Goal: Transaction & Acquisition: Purchase product/service

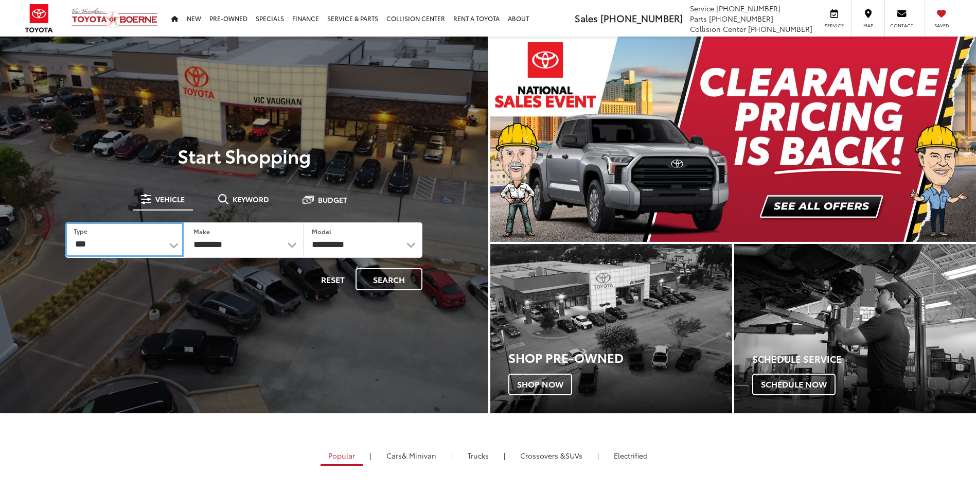
click at [173, 245] on select "*** *** **** *********" at bounding box center [124, 239] width 118 height 34
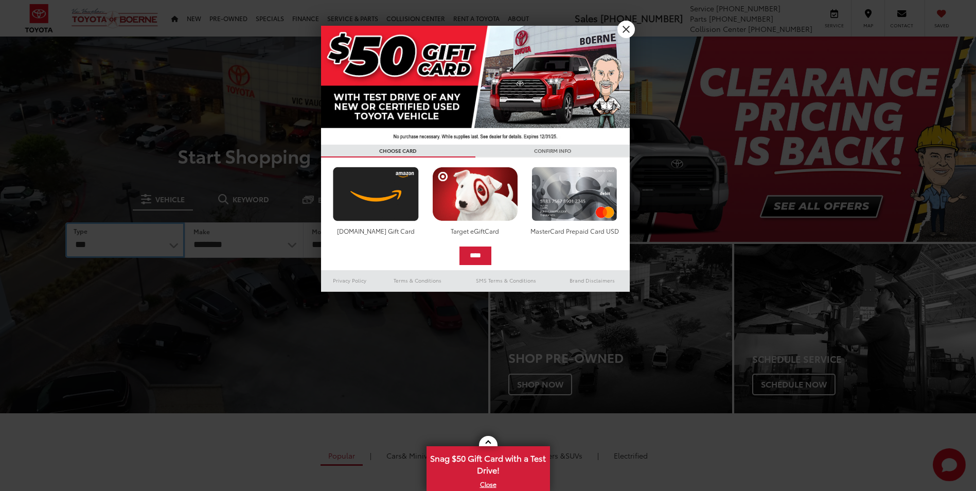
select select "******"
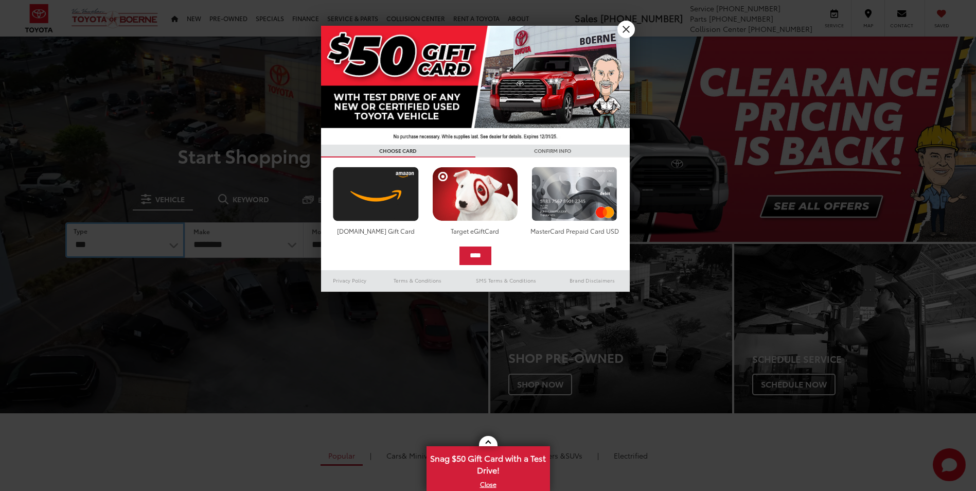
click at [65, 222] on select "*** *** **** *********" at bounding box center [124, 239] width 119 height 35
select select
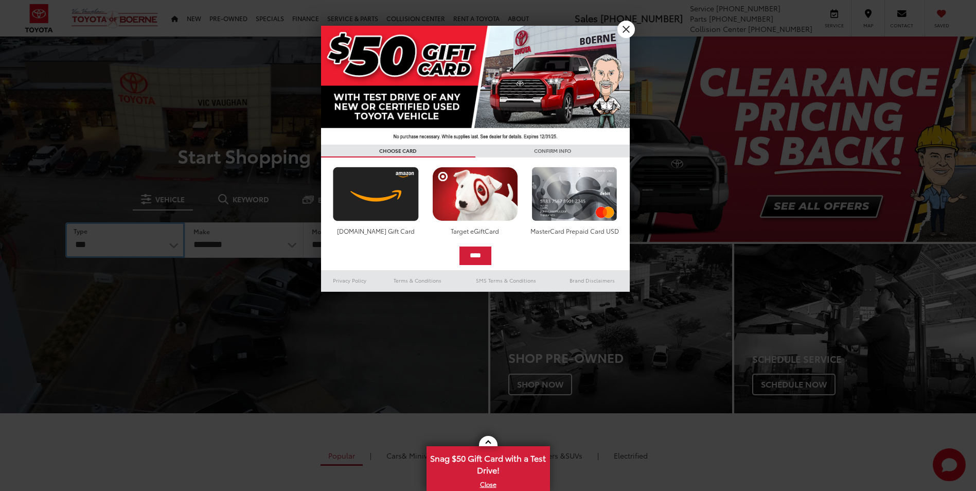
select select
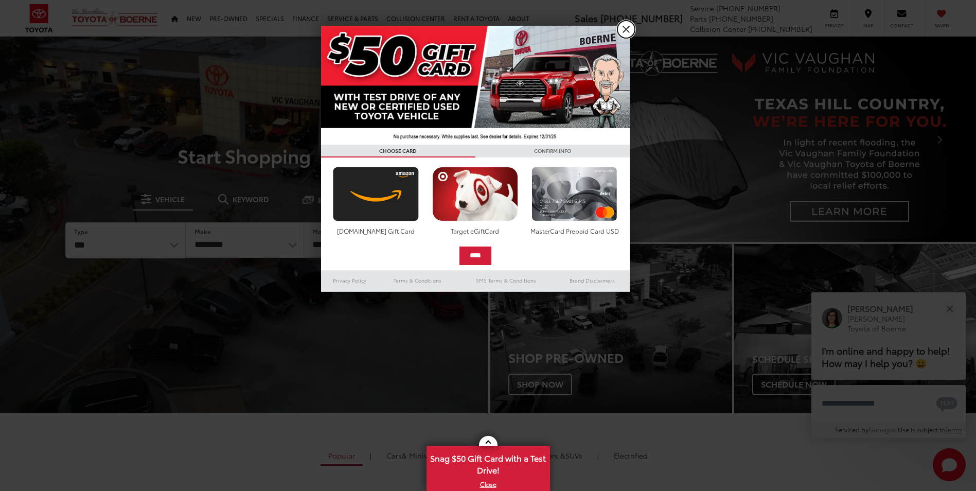
click at [620, 27] on link "X" at bounding box center [625, 29] width 17 height 17
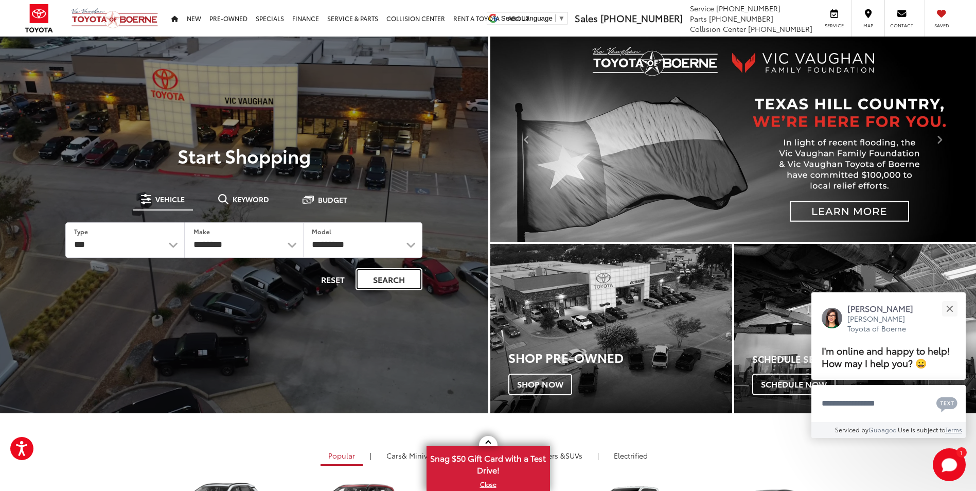
click at [382, 277] on button "Search" at bounding box center [388, 279] width 67 height 22
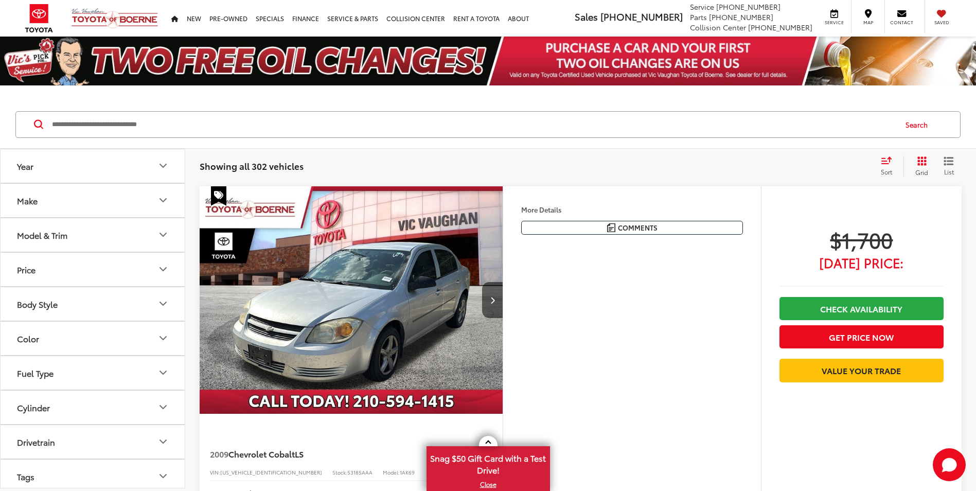
click at [159, 273] on icon "Price" at bounding box center [163, 269] width 12 height 12
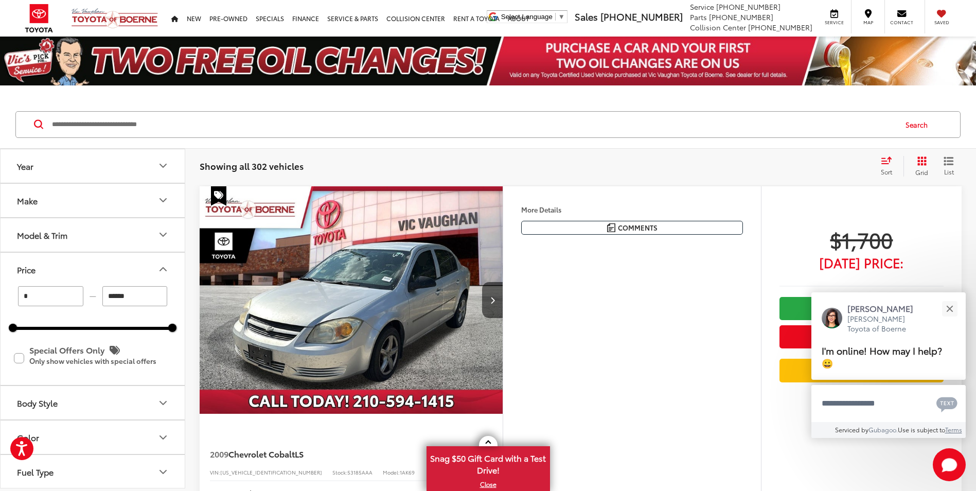
click at [148, 296] on input "******" at bounding box center [134, 296] width 65 height 20
type input "*****"
click at [162, 269] on icon "Price" at bounding box center [163, 268] width 6 height 3
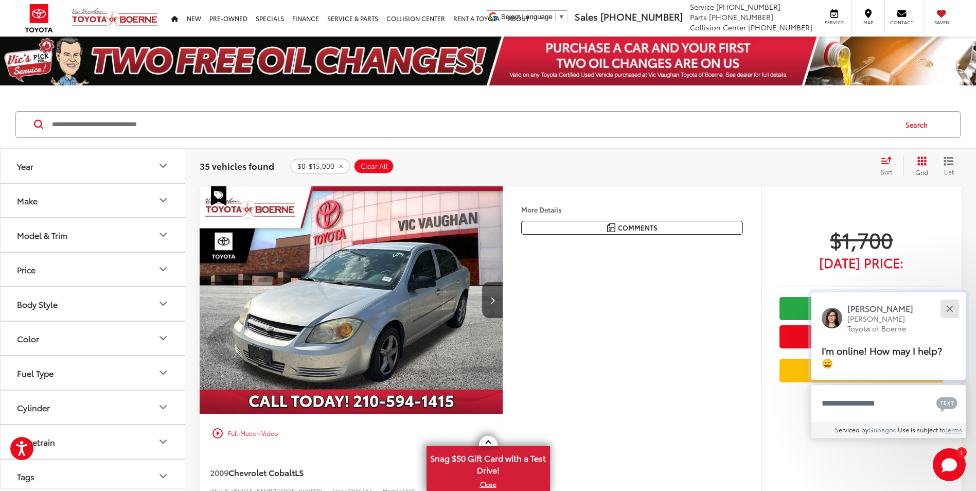
click at [955, 306] on button "Close" at bounding box center [949, 308] width 22 height 22
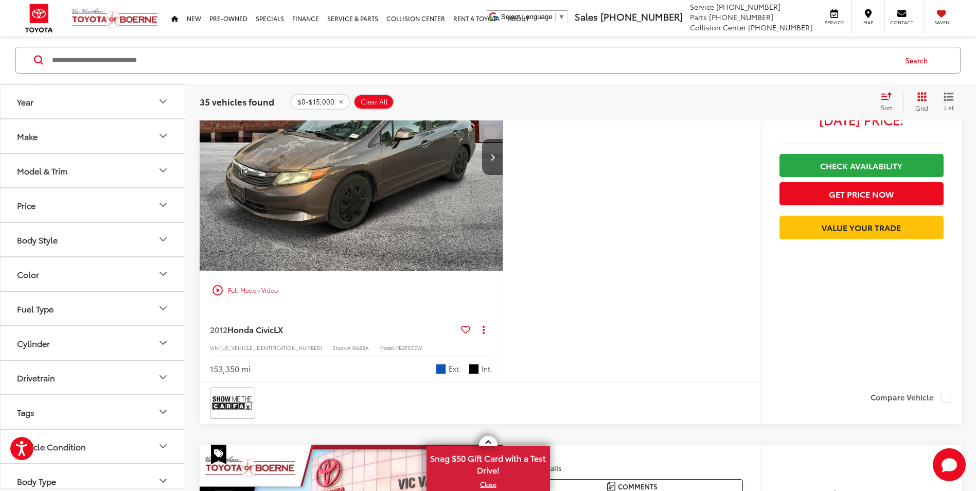
scroll to position [3961, 0]
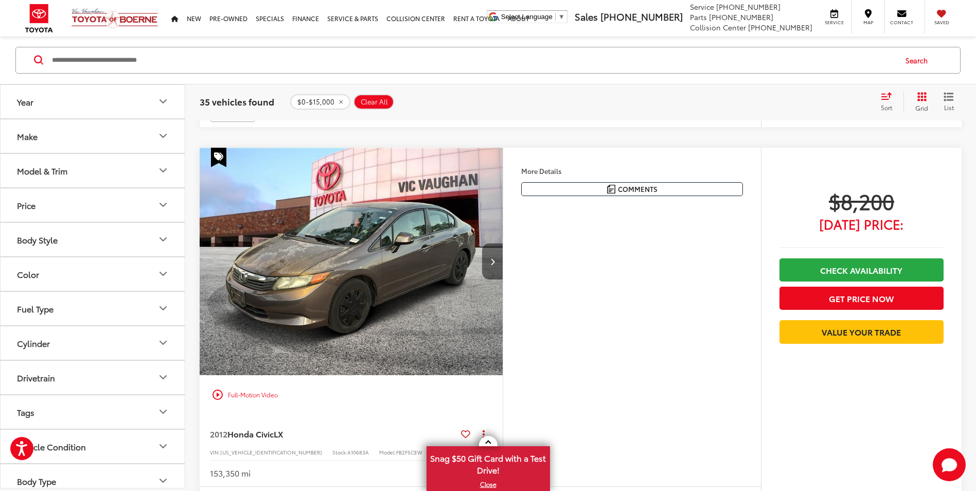
click at [494, 276] on button "Next image" at bounding box center [492, 261] width 21 height 36
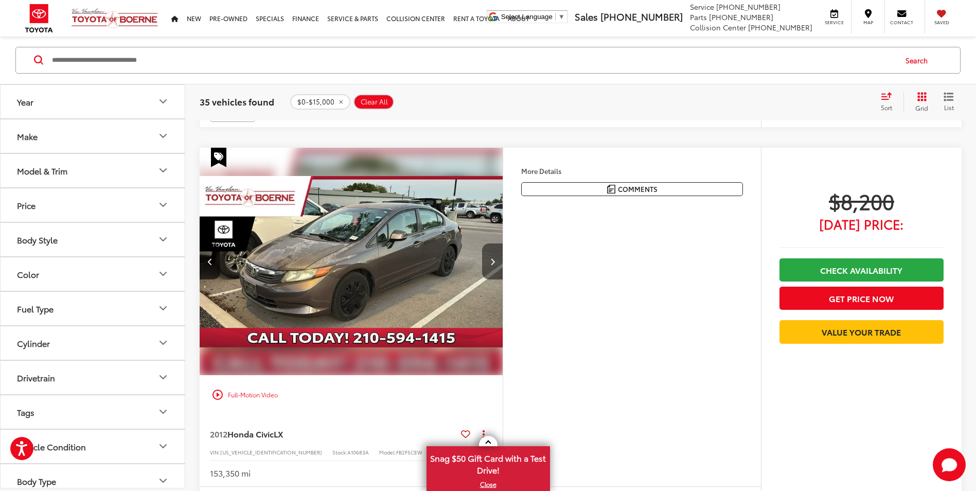
click at [494, 276] on button "Next image" at bounding box center [492, 261] width 21 height 36
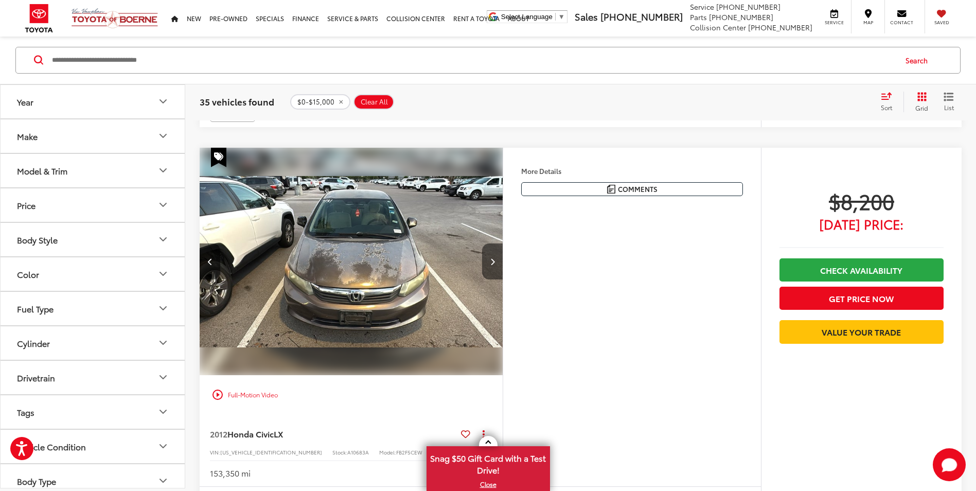
click at [494, 276] on button "Next image" at bounding box center [492, 261] width 21 height 36
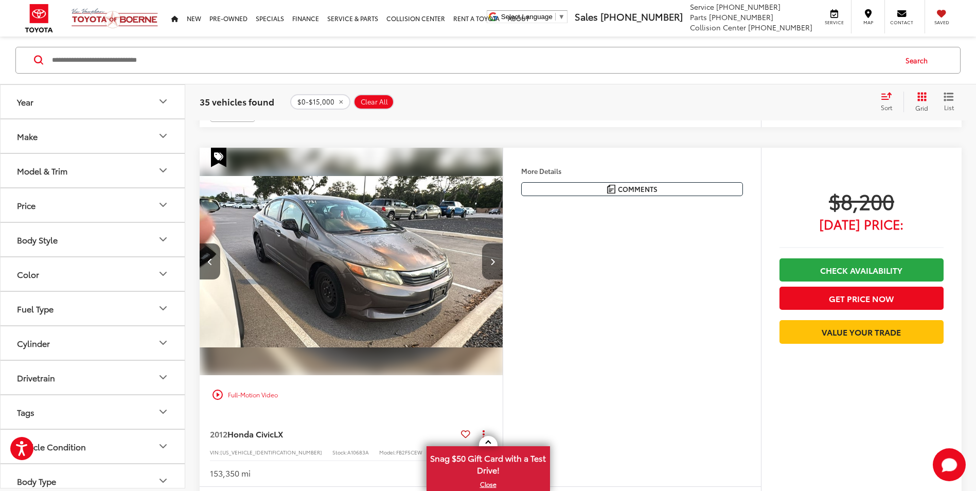
click at [494, 276] on button "Next image" at bounding box center [492, 261] width 21 height 36
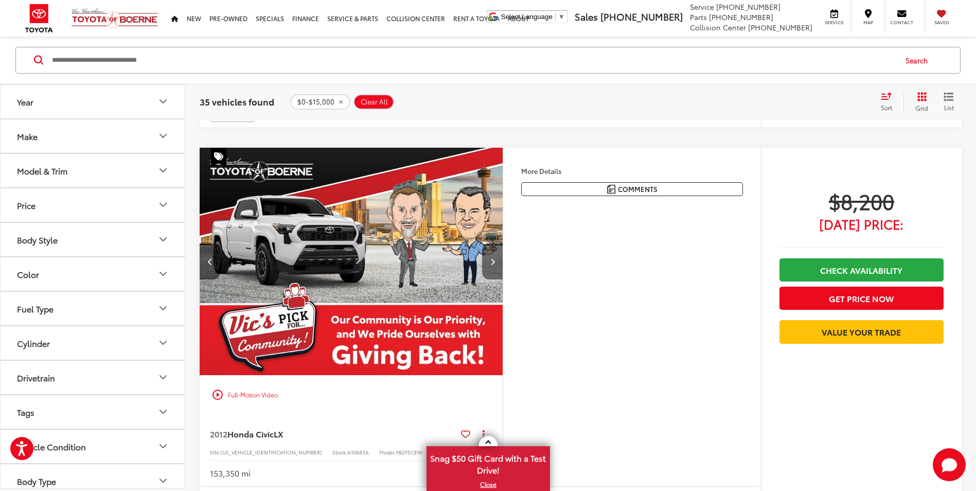
click at [494, 276] on button "Next image" at bounding box center [492, 261] width 21 height 36
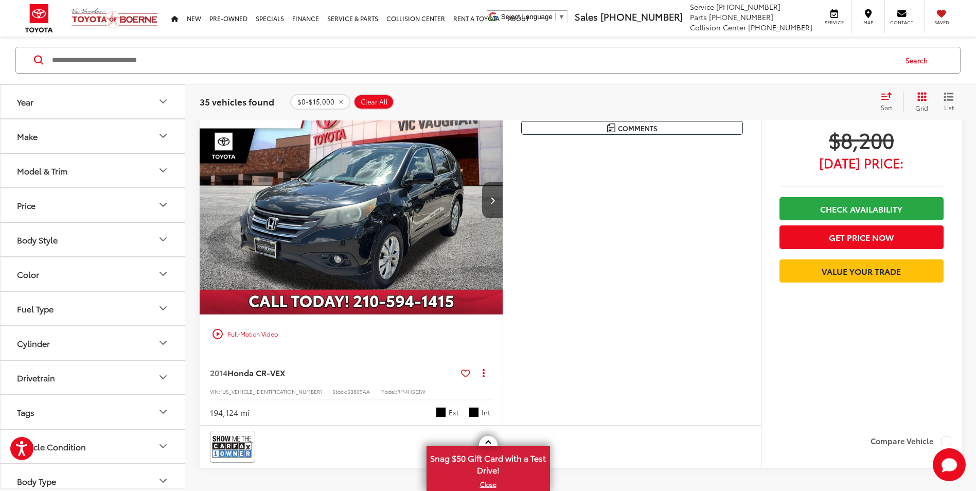
scroll to position [4424, 0]
click at [501, 206] on button "Next image" at bounding box center [492, 200] width 21 height 36
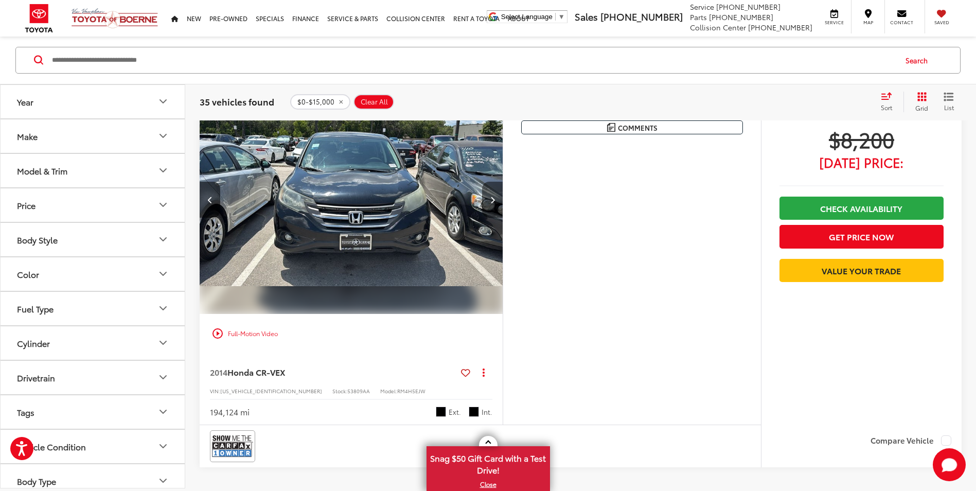
click at [501, 206] on button "Next image" at bounding box center [492, 200] width 21 height 36
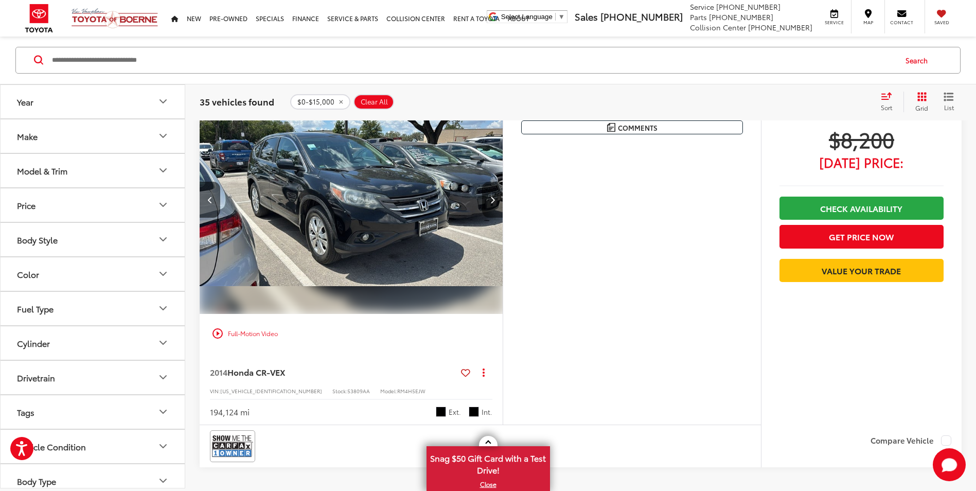
click at [501, 206] on button "Next image" at bounding box center [492, 200] width 21 height 36
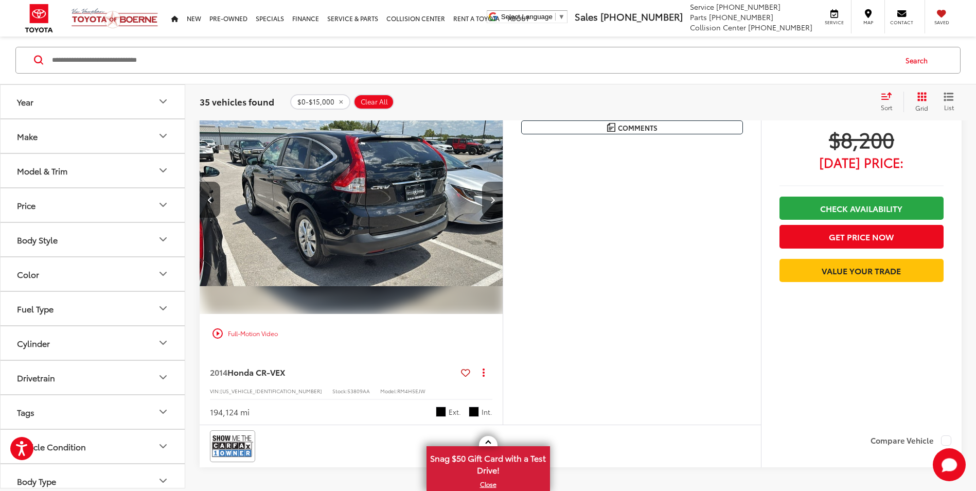
click at [501, 206] on button "Next image" at bounding box center [492, 200] width 21 height 36
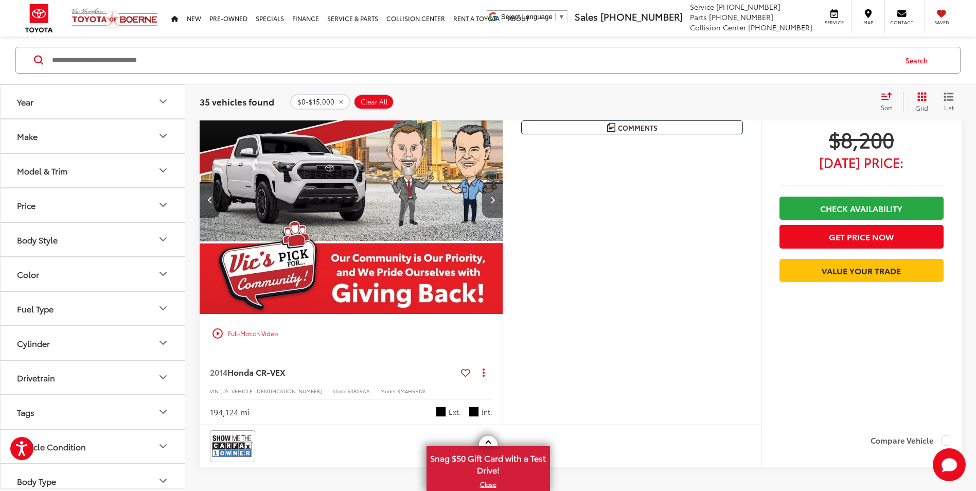
click at [501, 206] on button "Next image" at bounding box center [492, 200] width 21 height 36
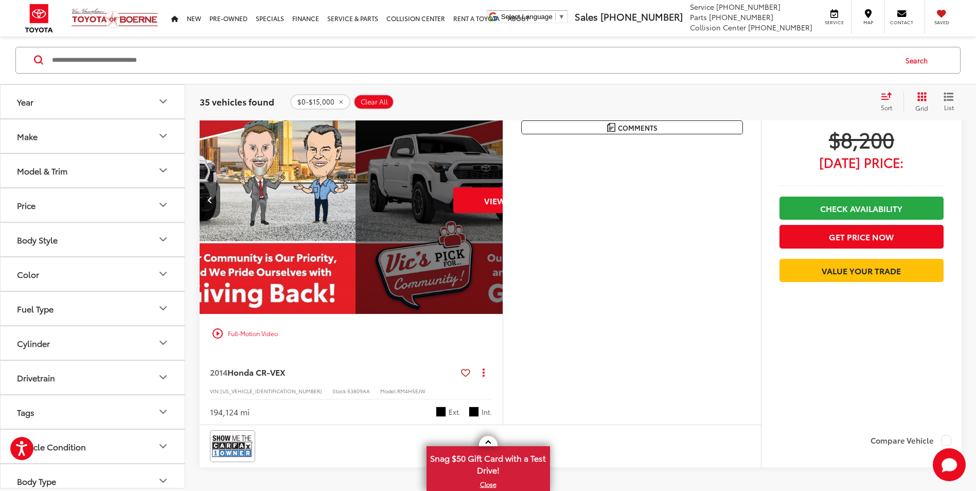
scroll to position [0, 1523]
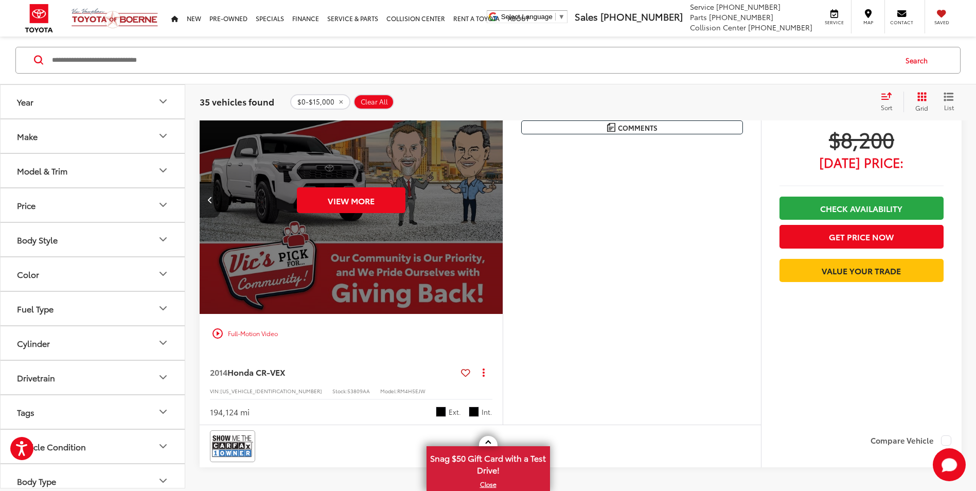
click at [501, 206] on div "View More" at bounding box center [351, 200] width 305 height 228
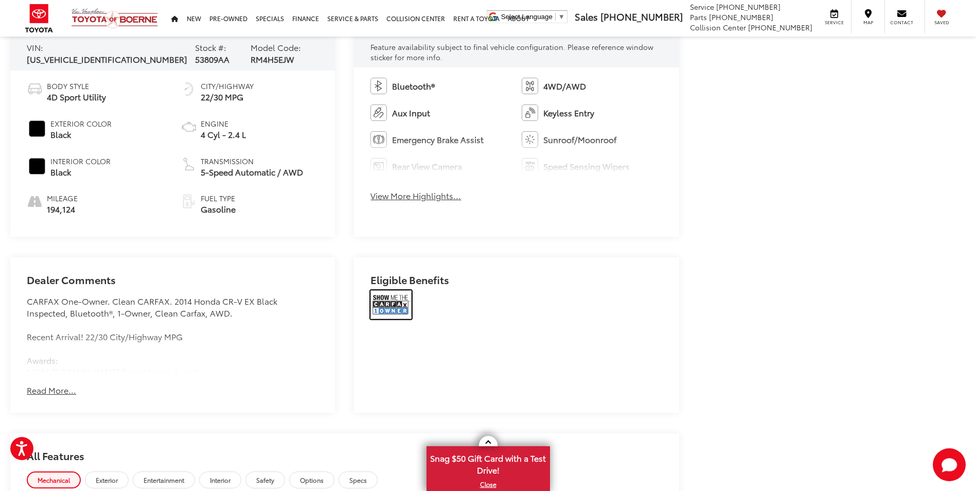
click at [397, 302] on img at bounding box center [390, 304] width 41 height 29
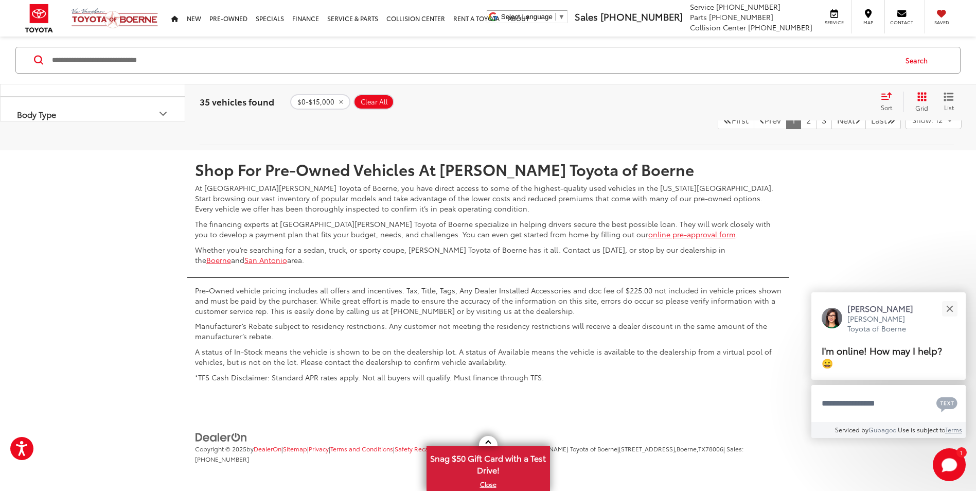
scroll to position [4719, 0]
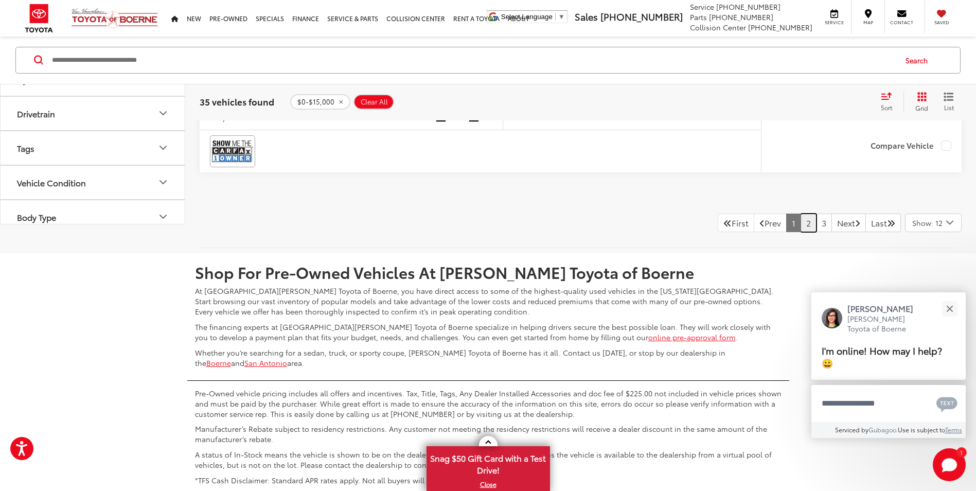
click at [800, 227] on link "2" at bounding box center [808, 222] width 16 height 19
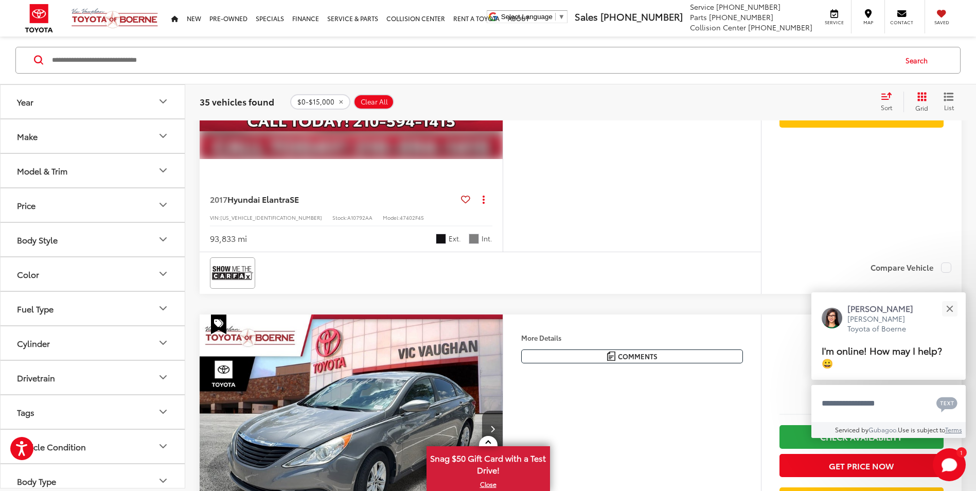
scroll to position [64, 0]
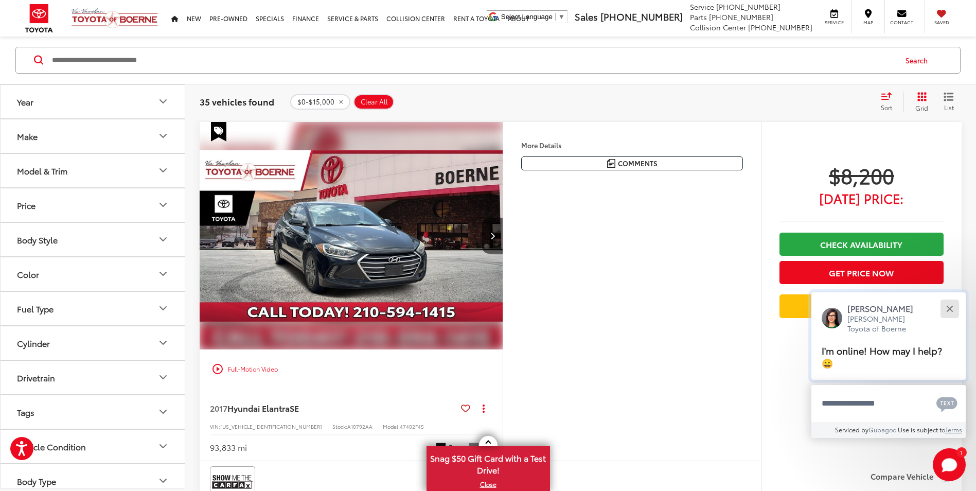
click at [955, 307] on button "Close" at bounding box center [949, 308] width 22 height 22
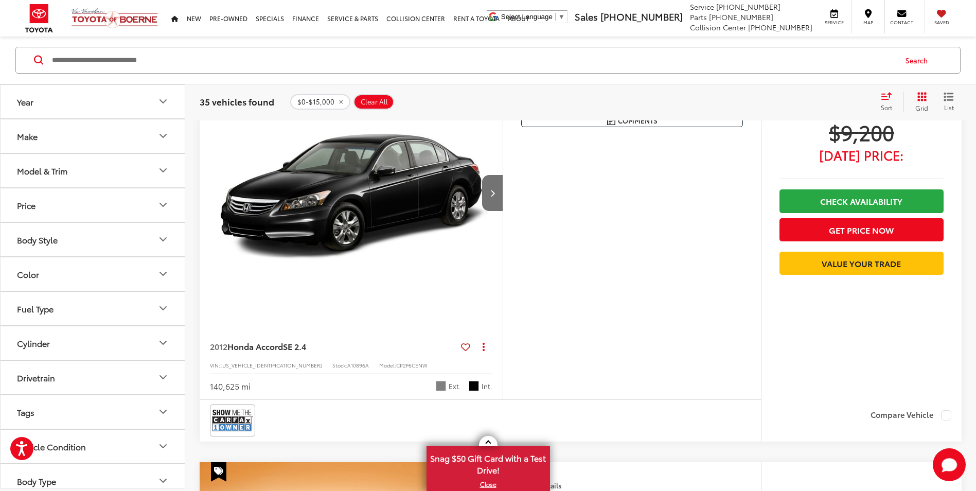
scroll to position [2071, 0]
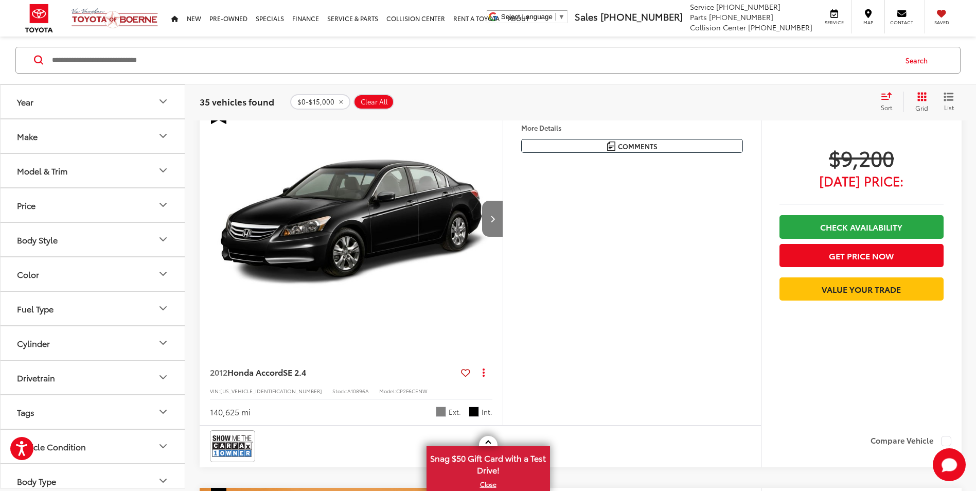
click at [491, 230] on button "Next image" at bounding box center [492, 219] width 21 height 36
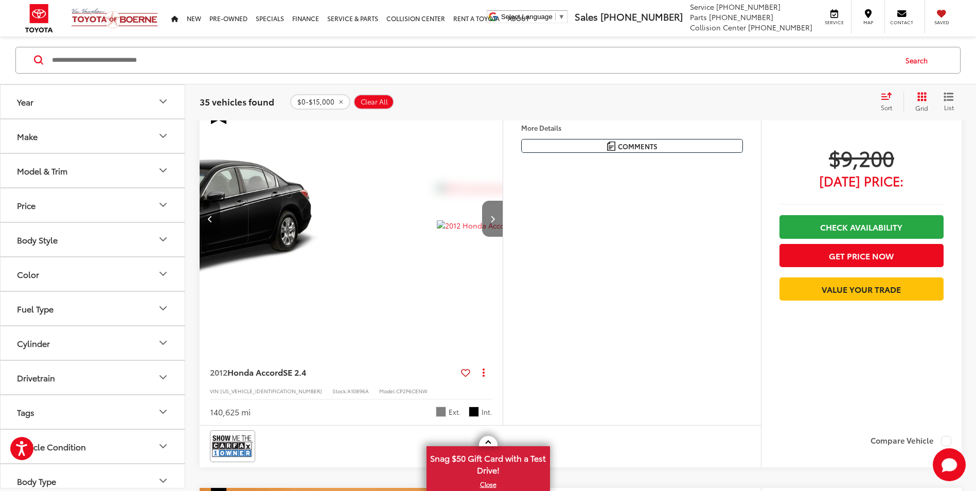
scroll to position [0, 305]
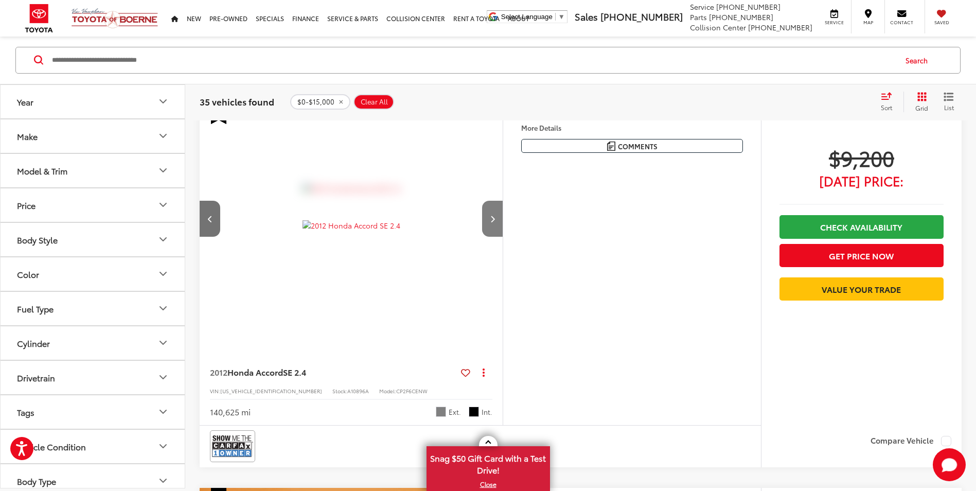
click at [491, 230] on button "Next image" at bounding box center [492, 219] width 21 height 36
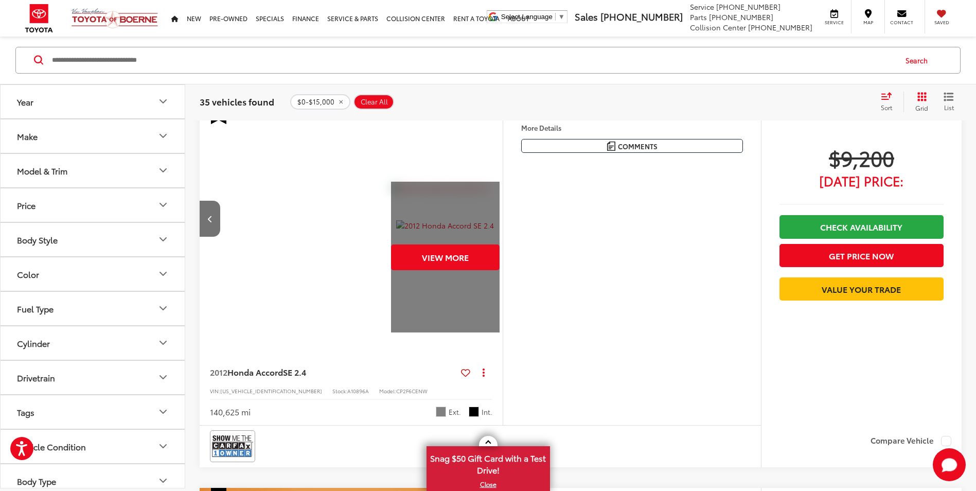
scroll to position [0, 609]
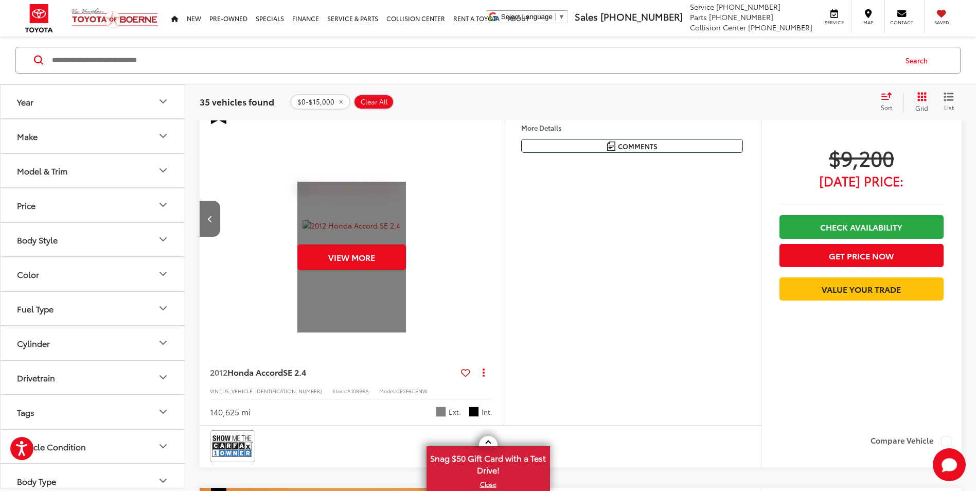
click at [491, 230] on div "View More" at bounding box center [351, 218] width 305 height 228
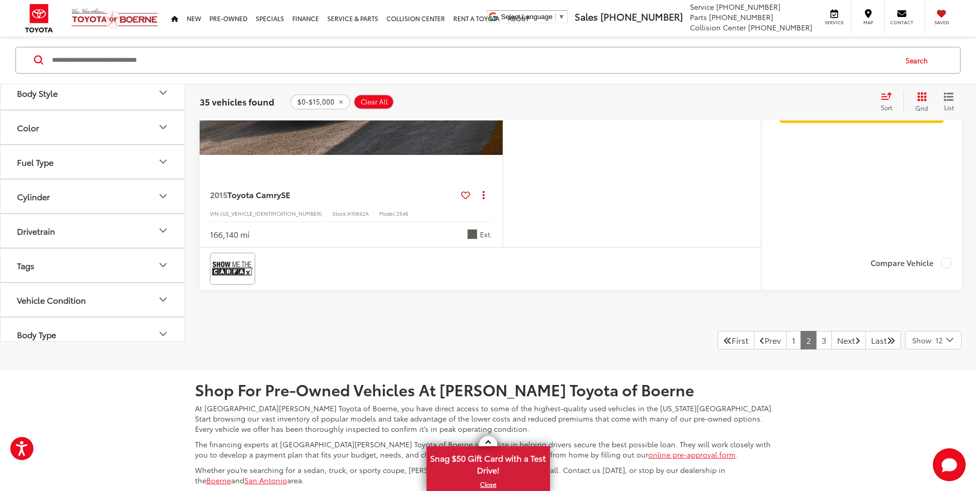
scroll to position [4746, 0]
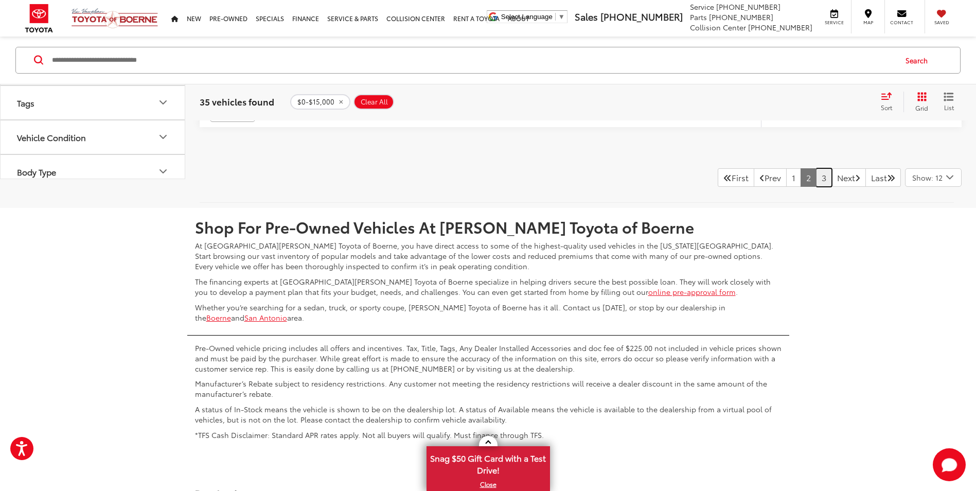
click at [816, 180] on link "3" at bounding box center [824, 177] width 16 height 19
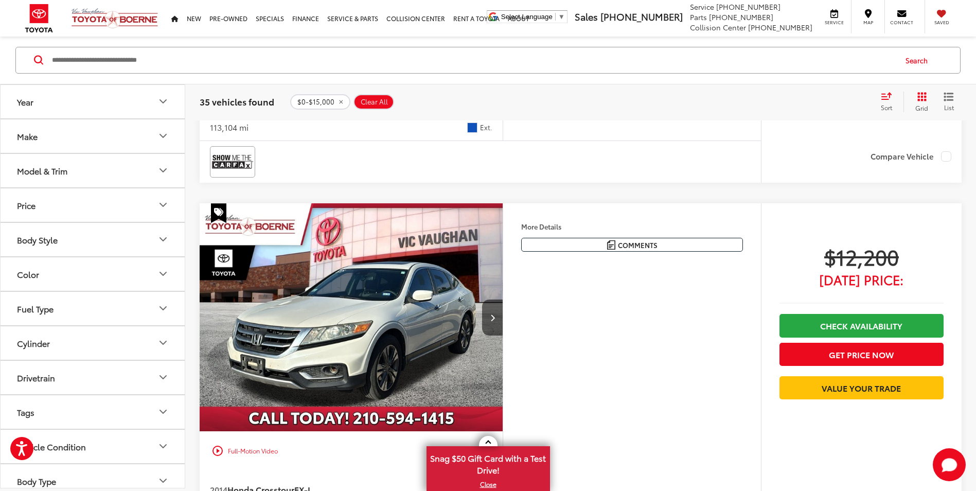
scroll to position [1968, 0]
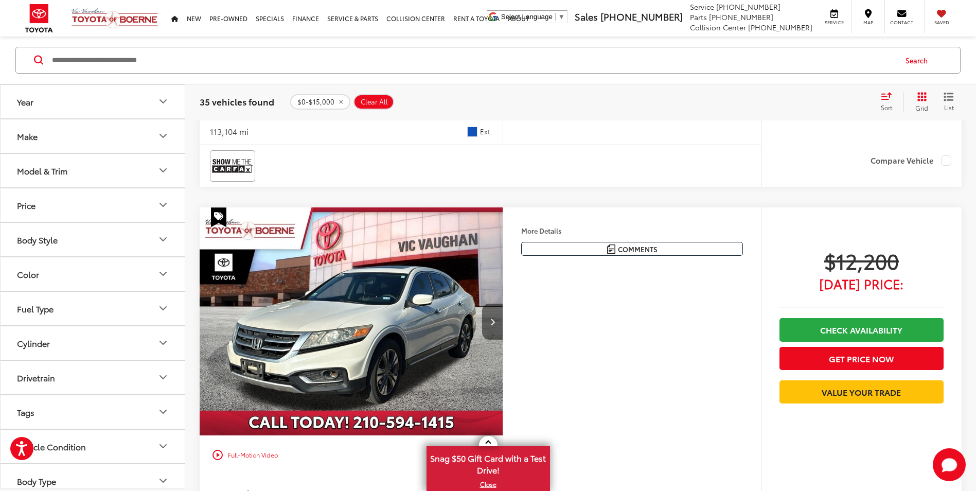
click at [492, 324] on icon "Next image" at bounding box center [492, 321] width 5 height 7
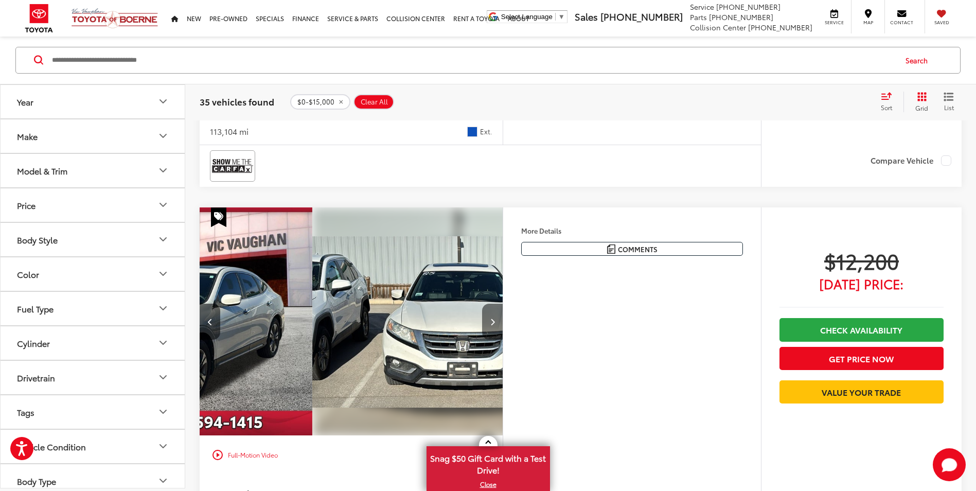
scroll to position [0, 305]
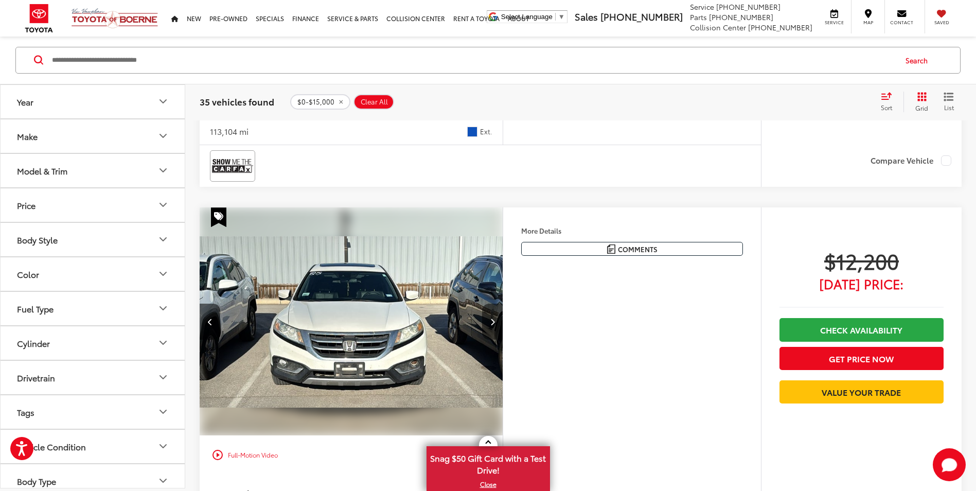
click at [492, 324] on icon "Next image" at bounding box center [492, 321] width 5 height 7
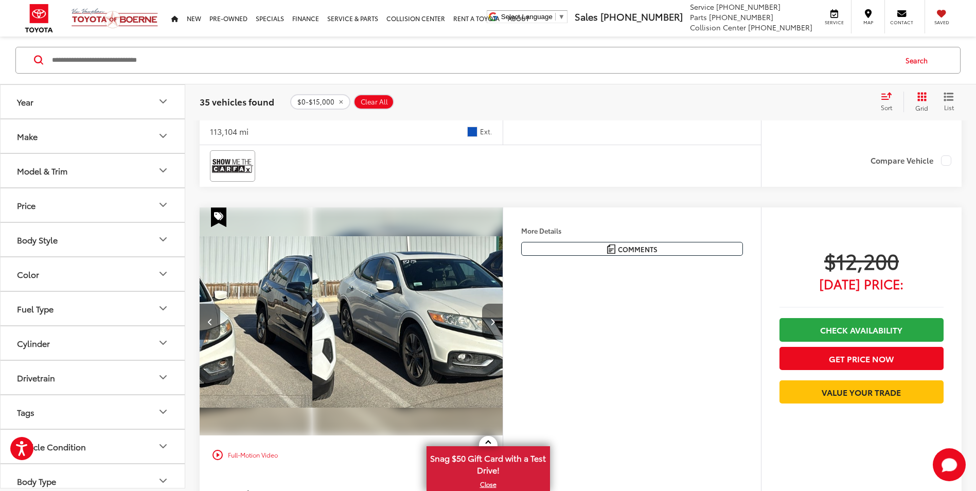
scroll to position [0, 609]
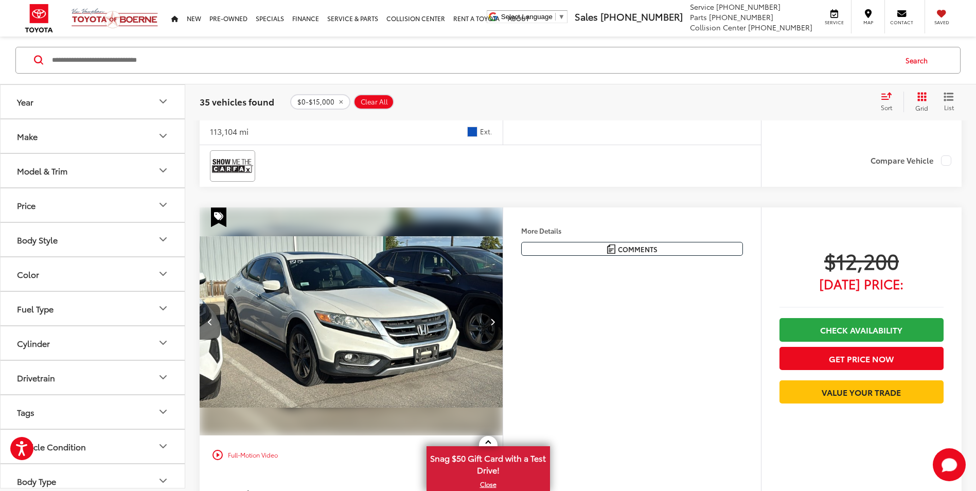
click at [492, 324] on icon "Next image" at bounding box center [492, 321] width 5 height 7
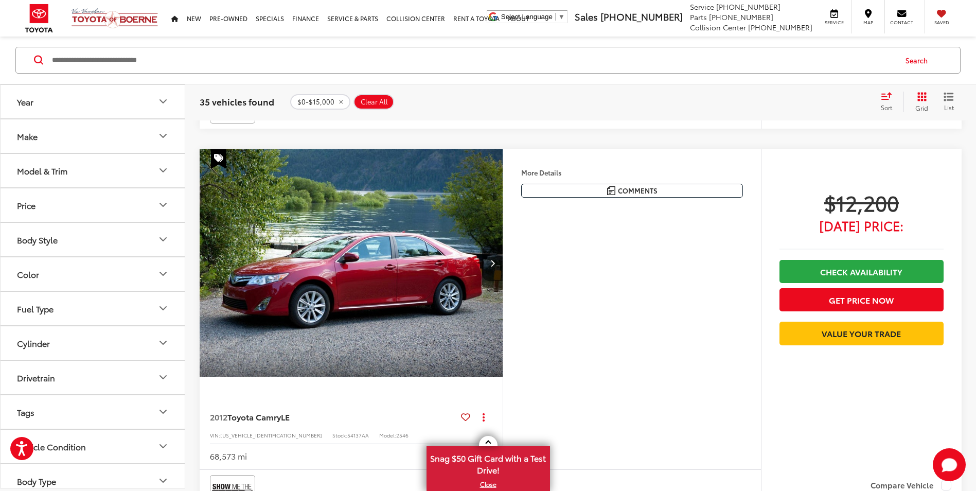
scroll to position [2431, 0]
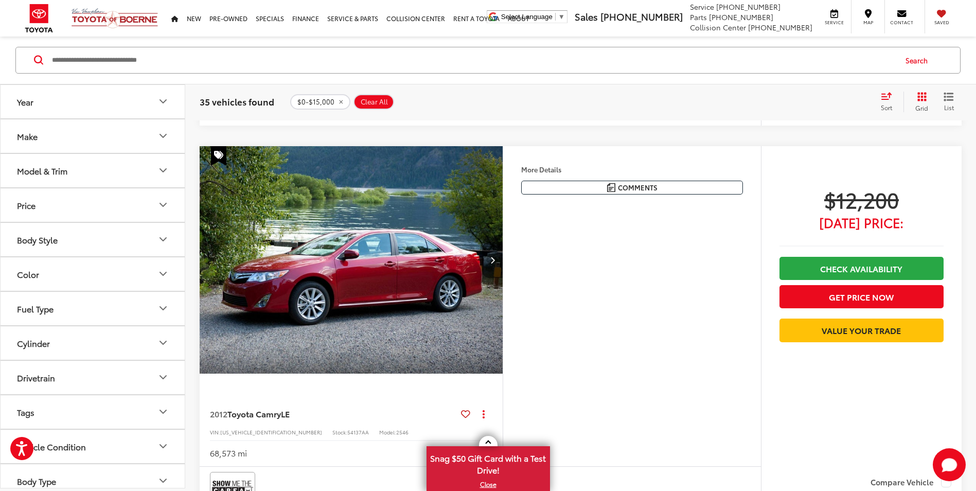
click at [494, 262] on icon "Next image" at bounding box center [492, 259] width 5 height 7
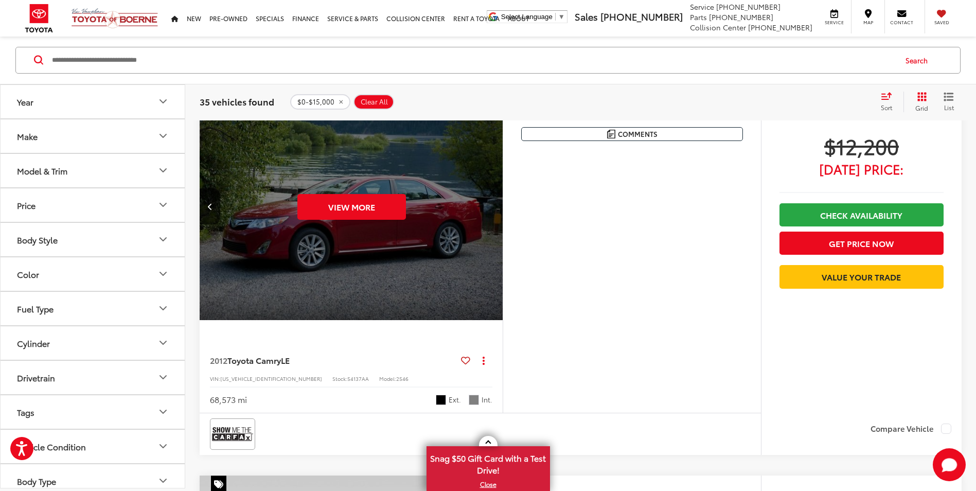
scroll to position [2534, 0]
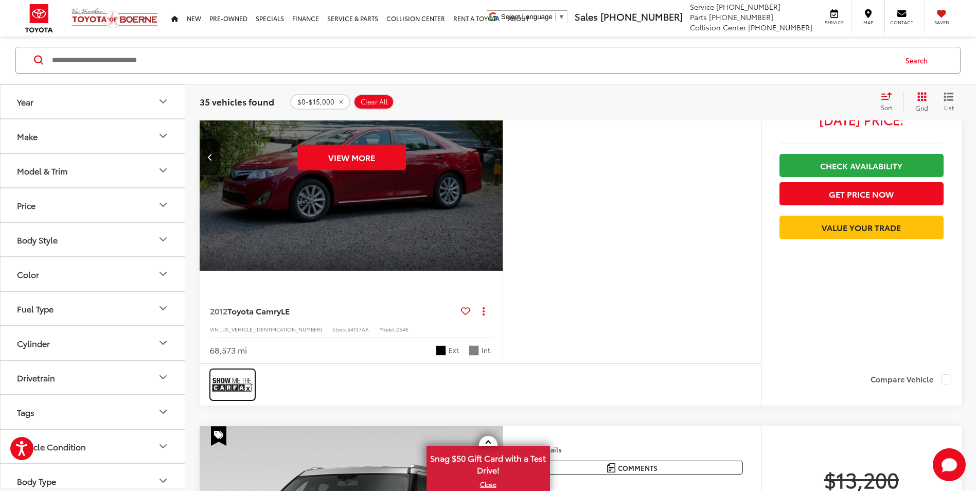
click at [236, 388] on img at bounding box center [232, 384] width 41 height 27
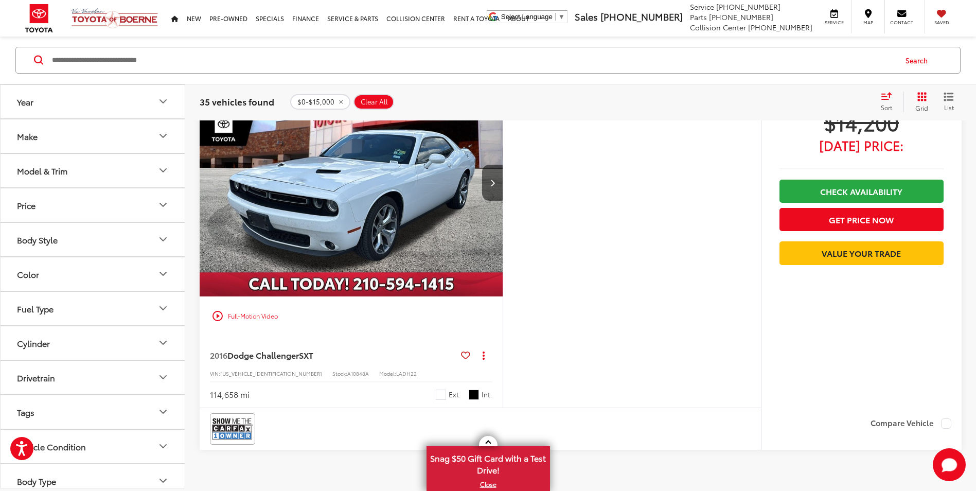
scroll to position [4334, 0]
